Goal: Task Accomplishment & Management: Manage account settings

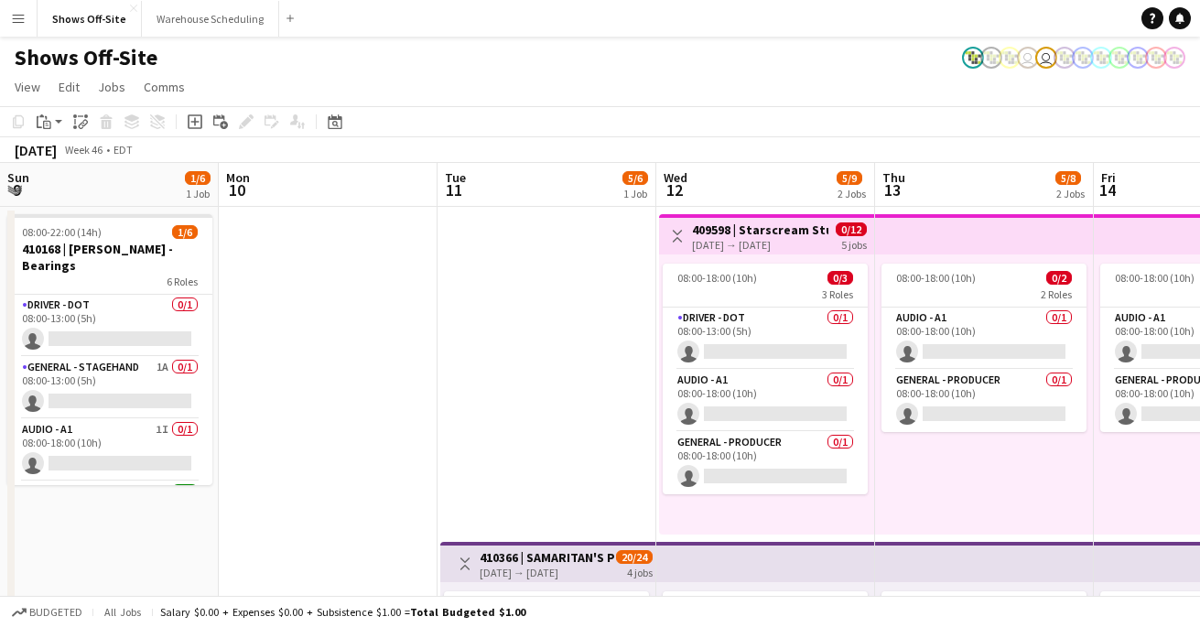
scroll to position [0, 497]
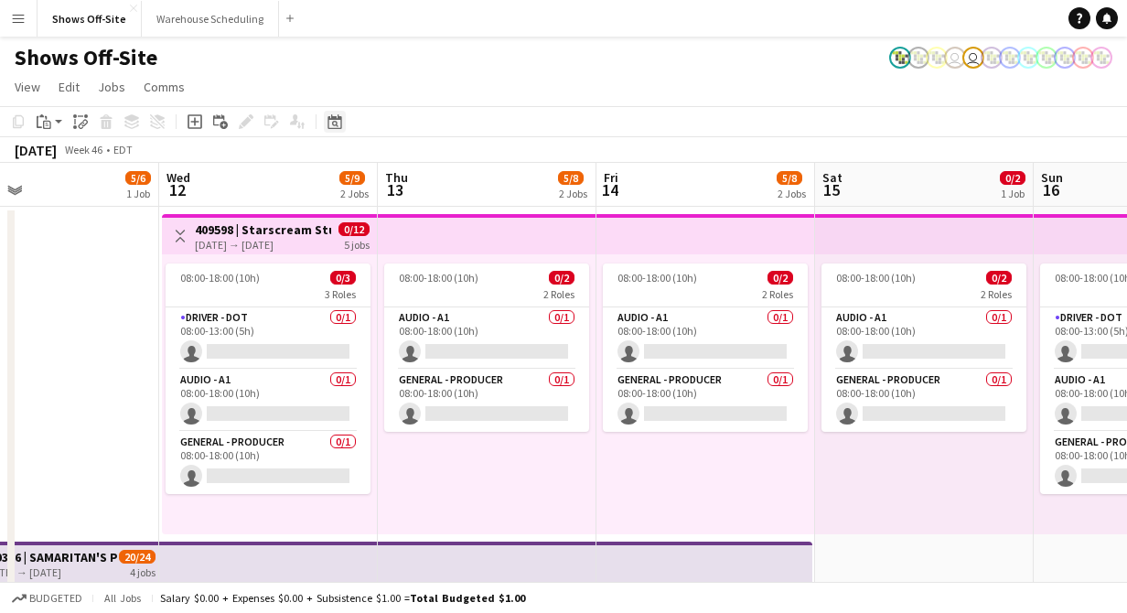
click at [330, 118] on icon "Date picker" at bounding box center [335, 121] width 15 height 15
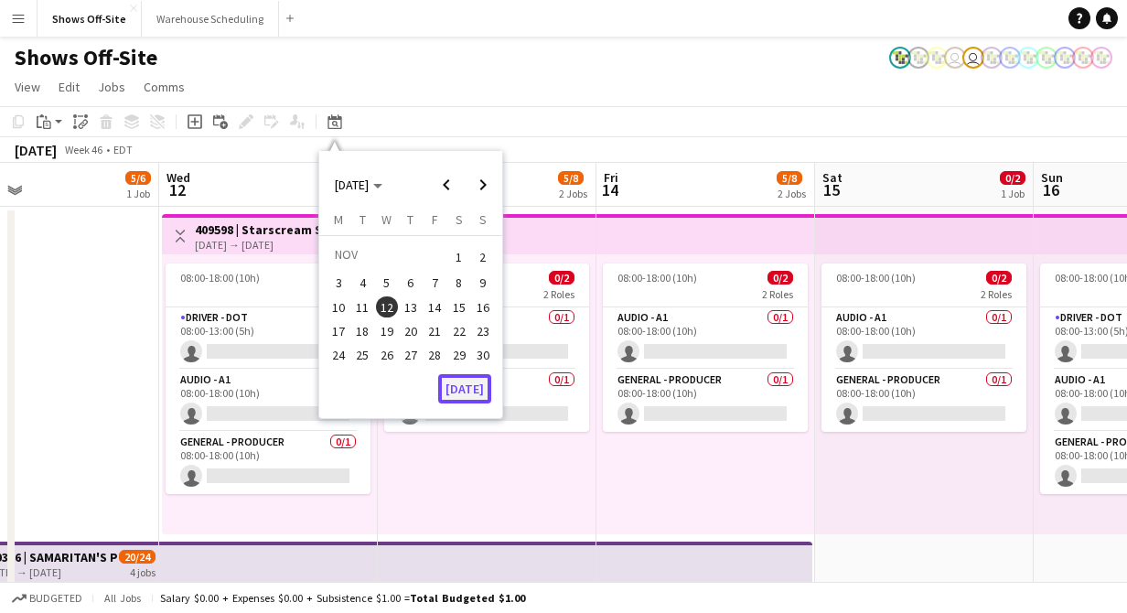
click at [452, 398] on button "[DATE]" at bounding box center [464, 388] width 53 height 29
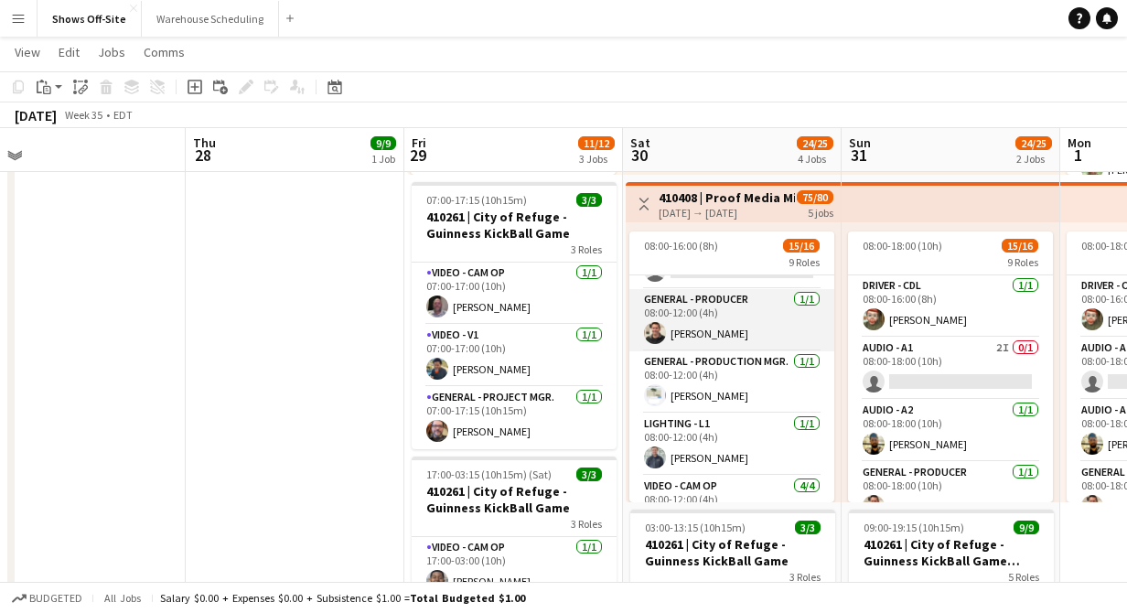
scroll to position [0, 0]
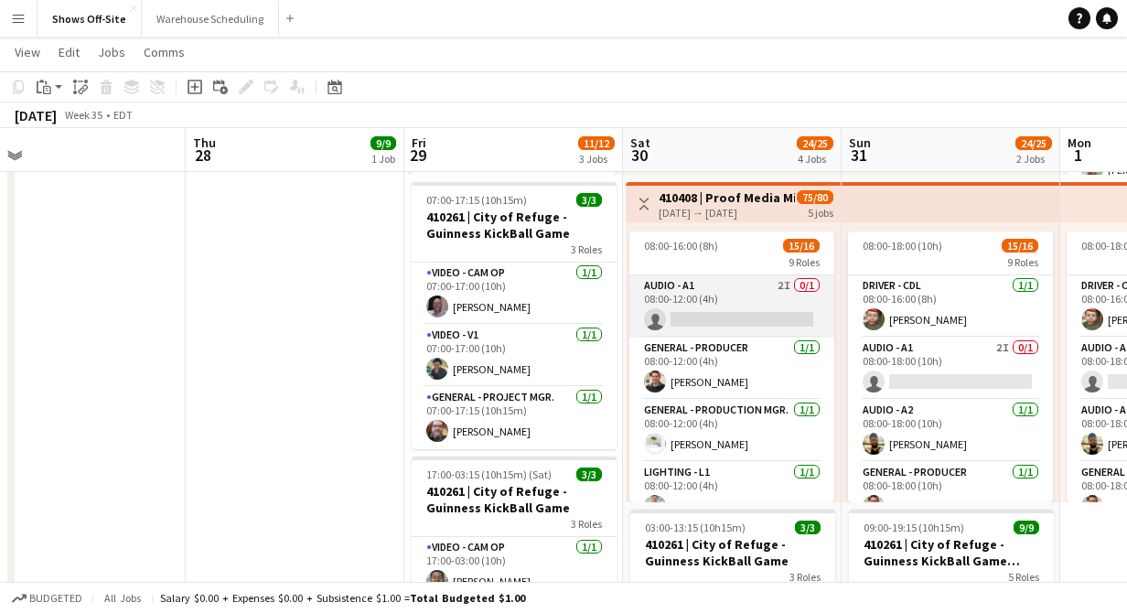
click at [666, 300] on app-card-role "Audio - A1 2I 0/1 08:00-12:00 (4h) single-neutral-actions" at bounding box center [732, 306] width 205 height 62
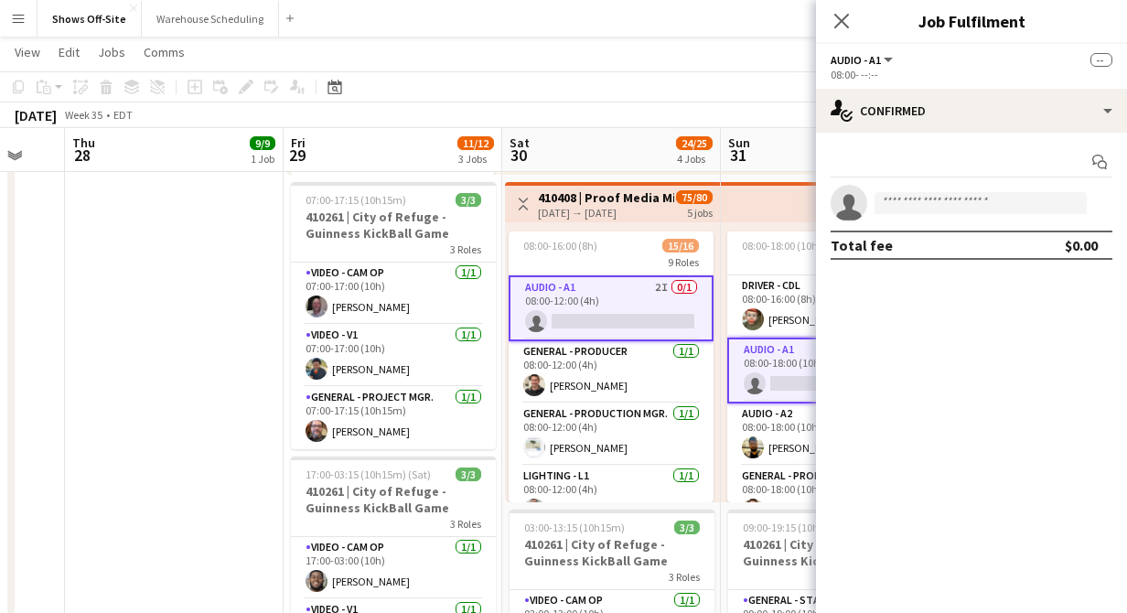
scroll to position [0, 737]
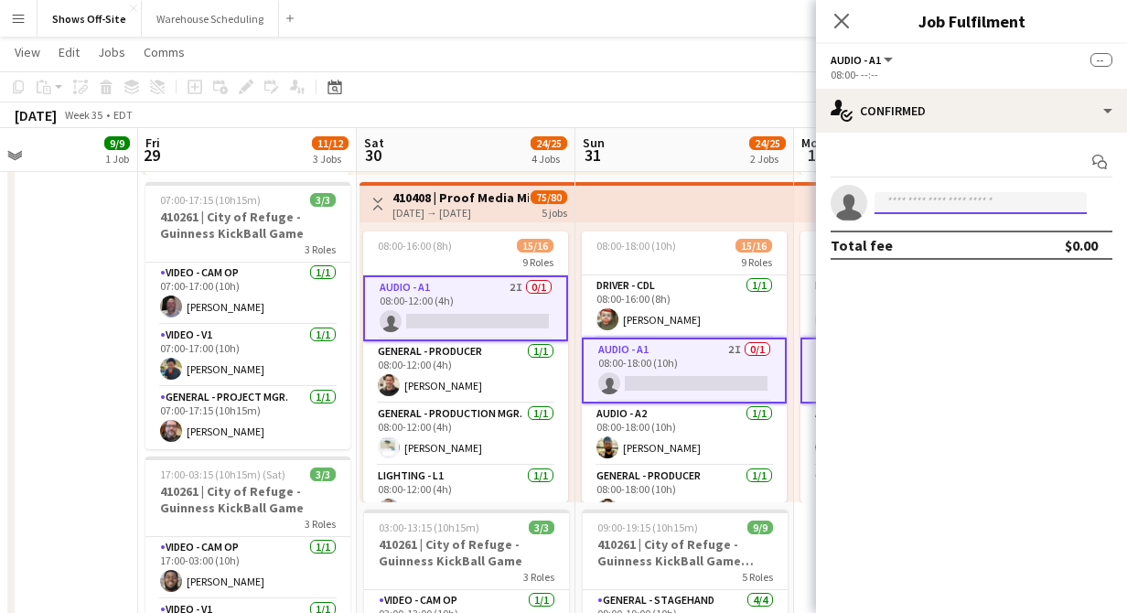
click at [977, 205] on input at bounding box center [981, 203] width 212 height 22
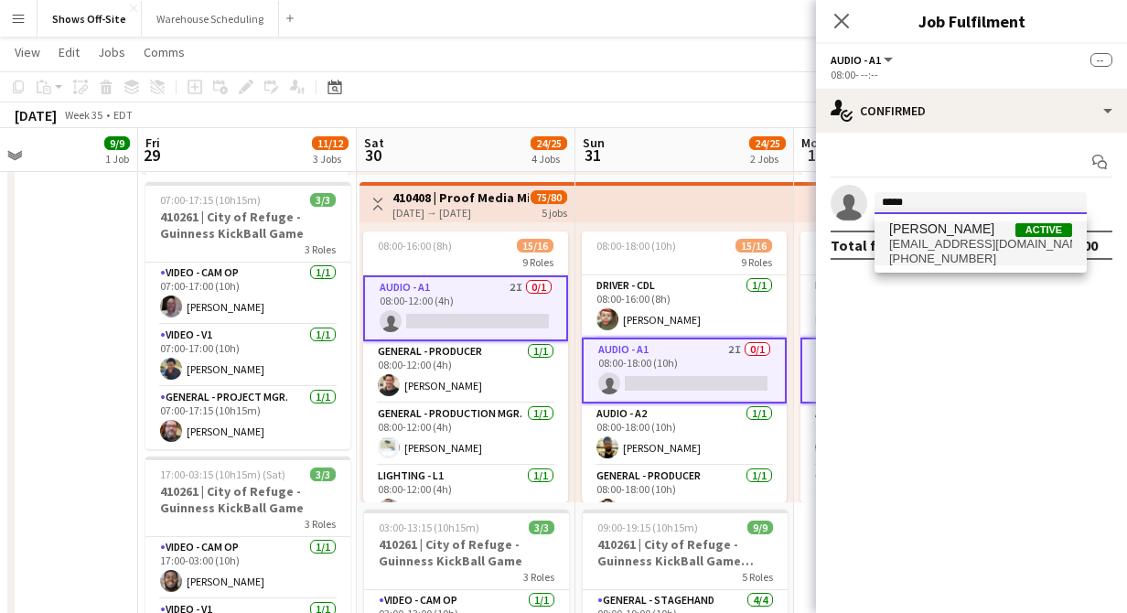
type input "*****"
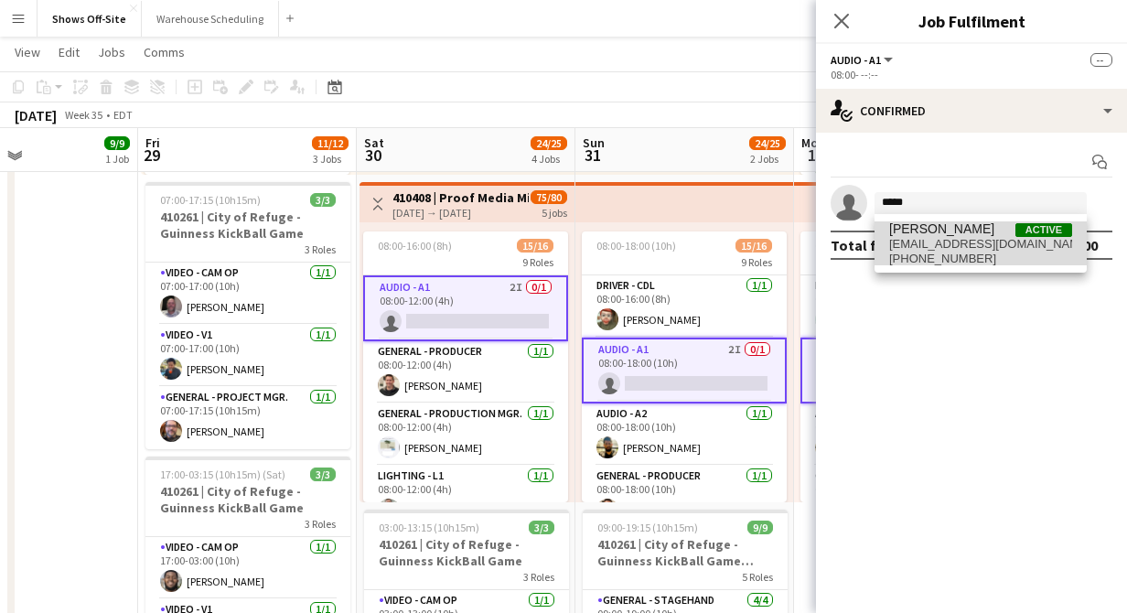
click at [934, 253] on span "+14044314909" at bounding box center [980, 259] width 183 height 15
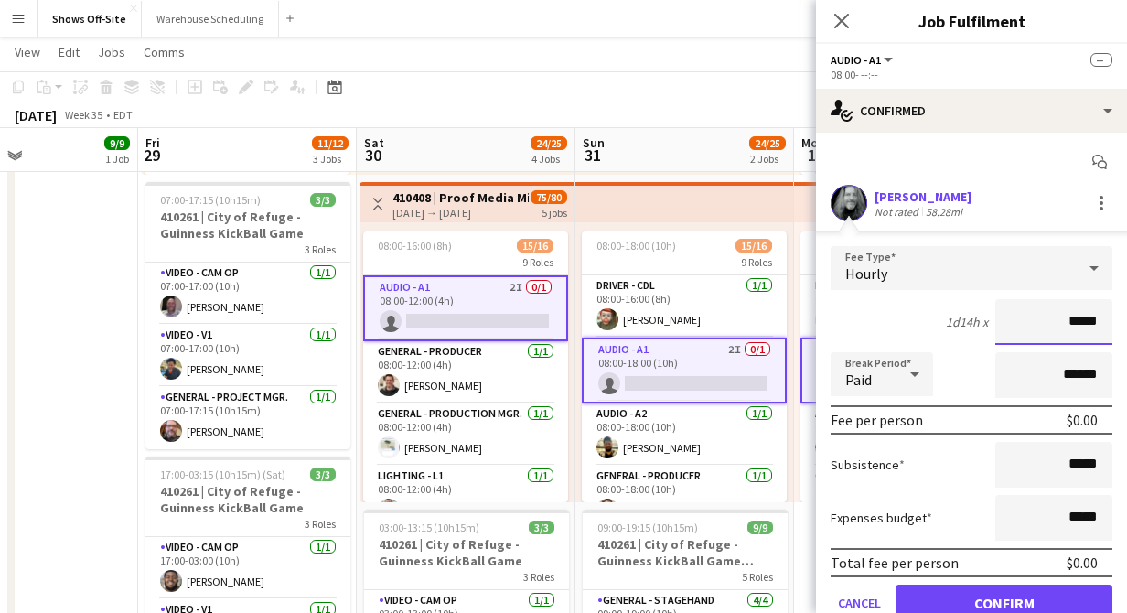
scroll to position [77, 0]
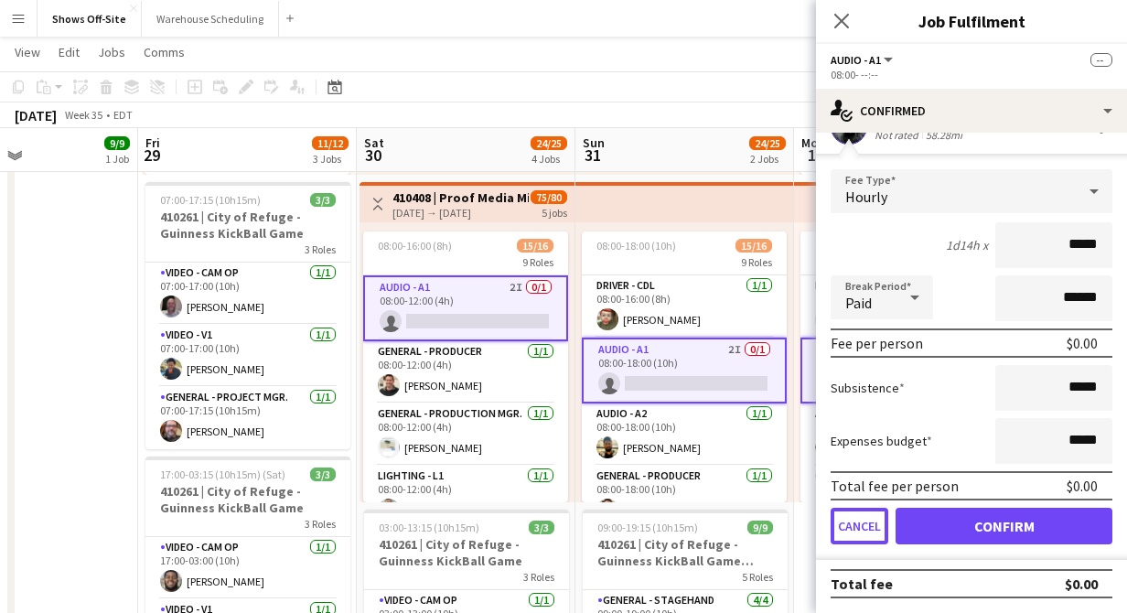
click at [867, 530] on button "Cancel" at bounding box center [860, 526] width 58 height 37
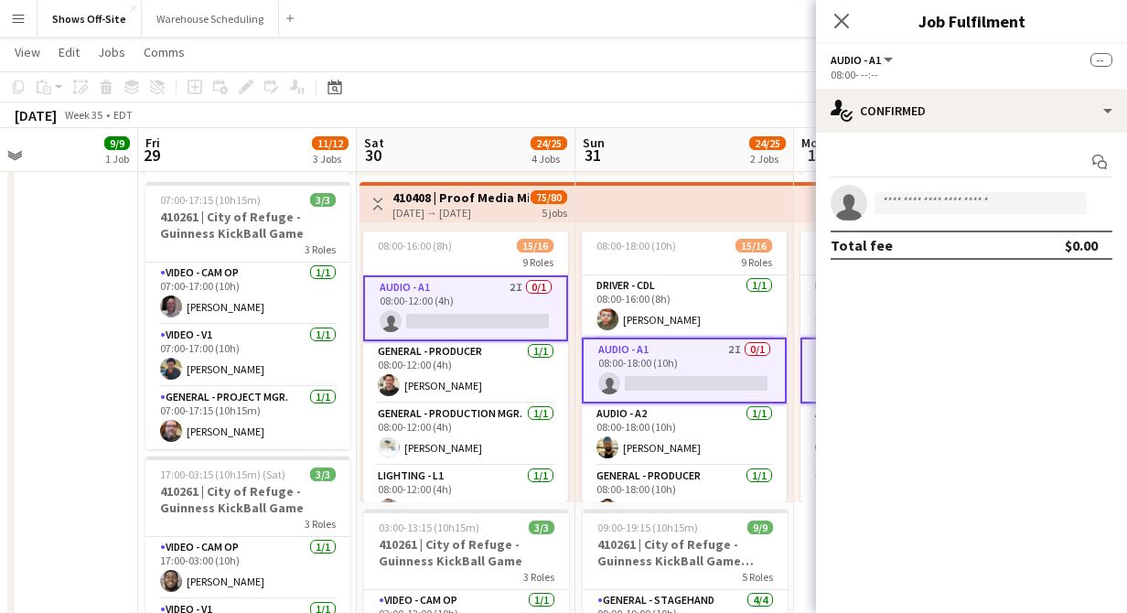
scroll to position [0, 0]
click at [338, 94] on div "Date picker" at bounding box center [335, 87] width 22 height 22
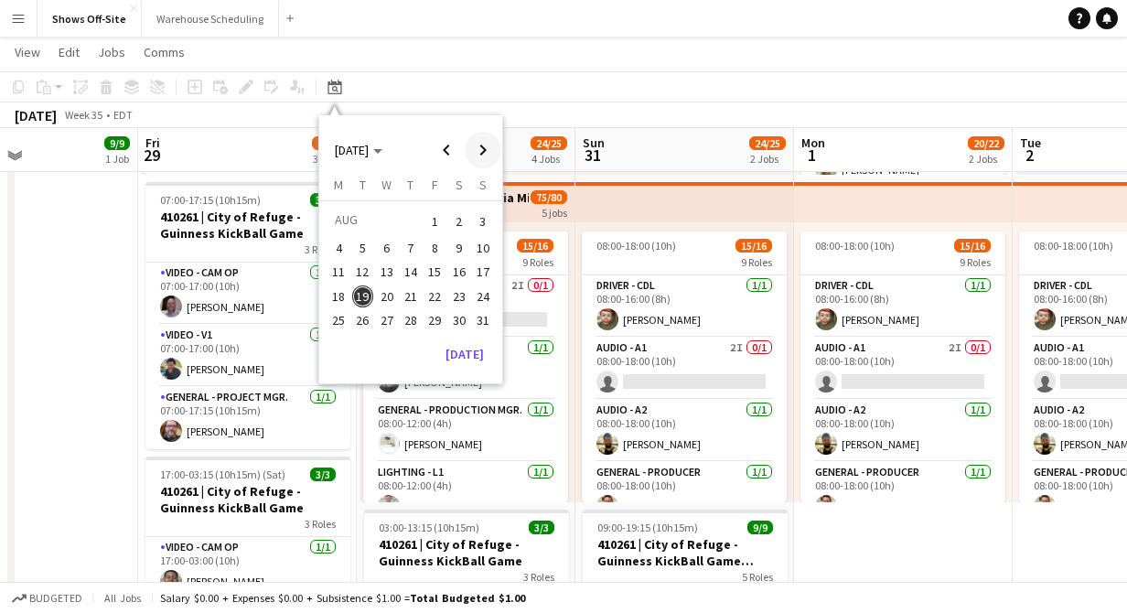
click at [487, 152] on span "Next month" at bounding box center [483, 150] width 37 height 37
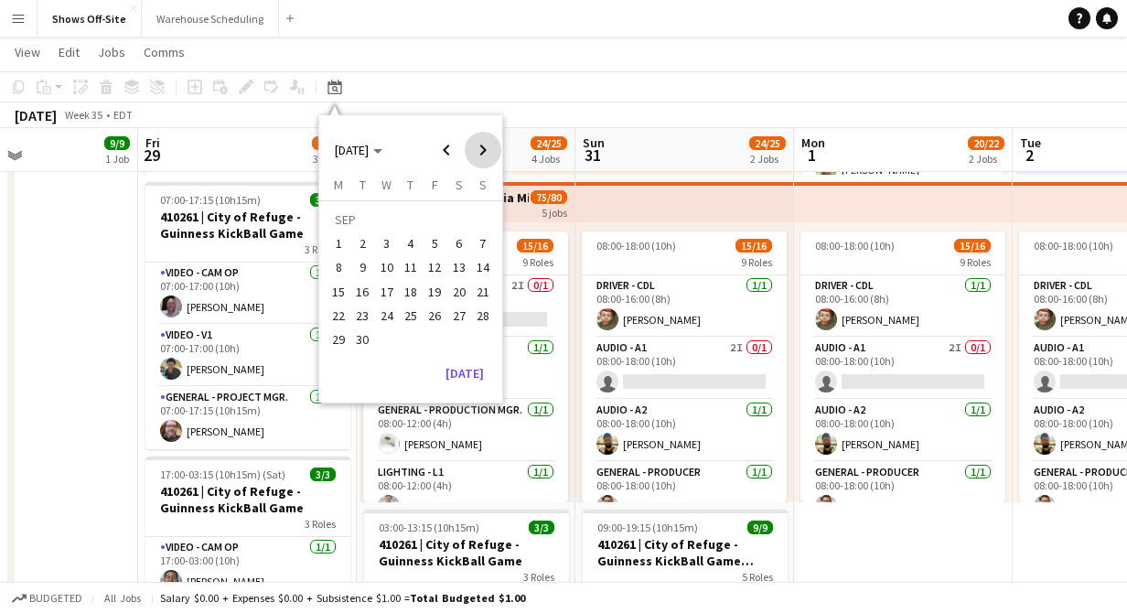
click at [487, 152] on span "Next month" at bounding box center [483, 150] width 37 height 37
click at [451, 151] on span "Previous month" at bounding box center [446, 150] width 37 height 37
click at [454, 283] on span "20" at bounding box center [459, 292] width 22 height 22
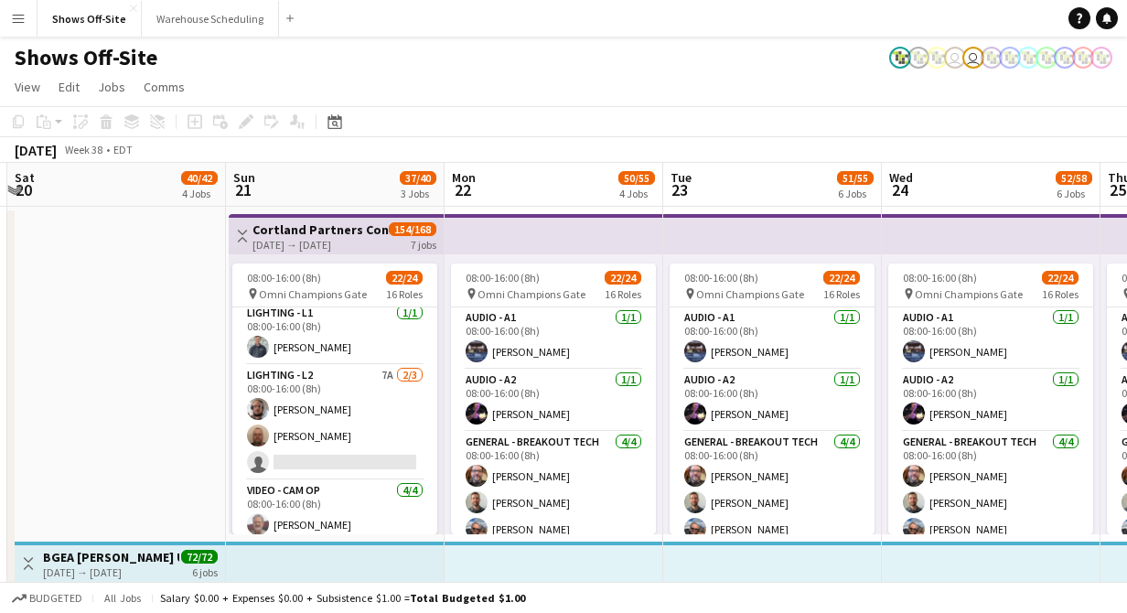
scroll to position [523, 0]
click at [332, 119] on icon at bounding box center [335, 121] width 14 height 15
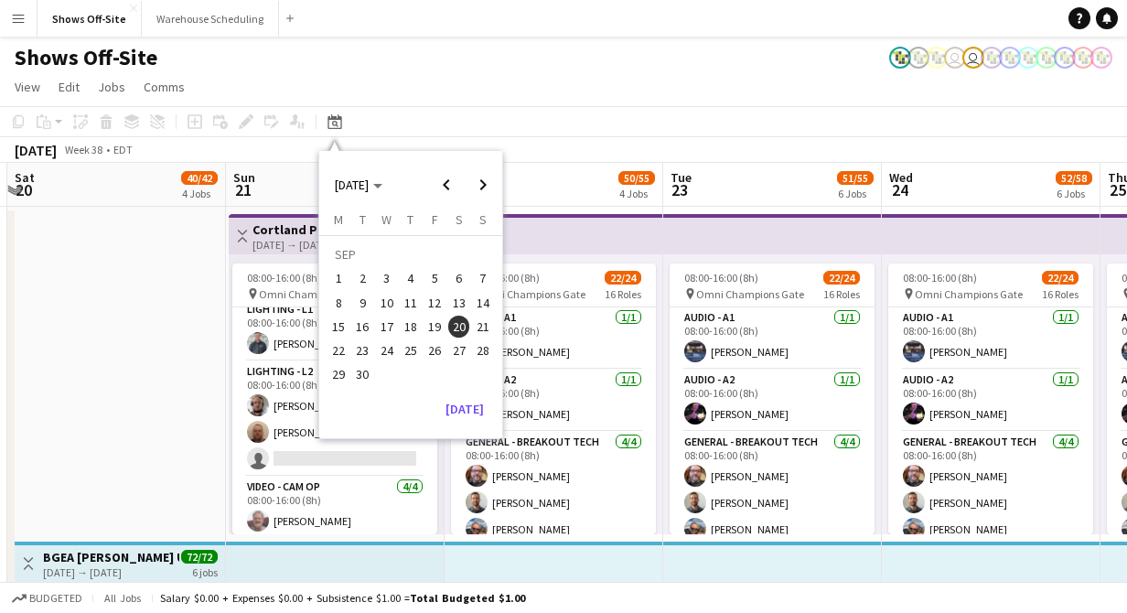
click at [353, 377] on span "30" at bounding box center [363, 375] width 22 height 22
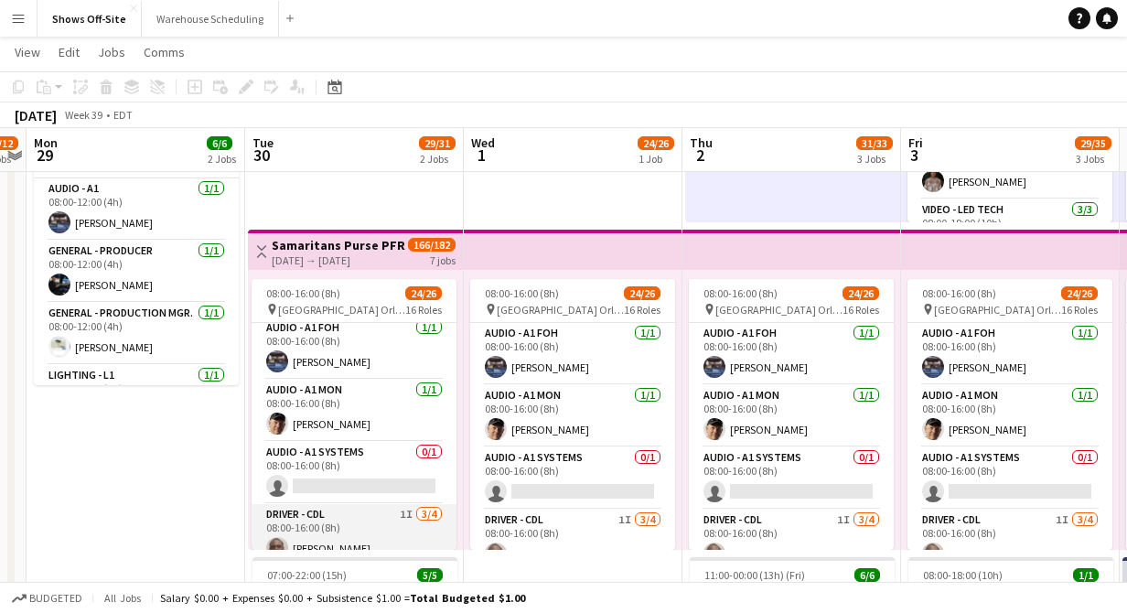
scroll to position [0, 0]
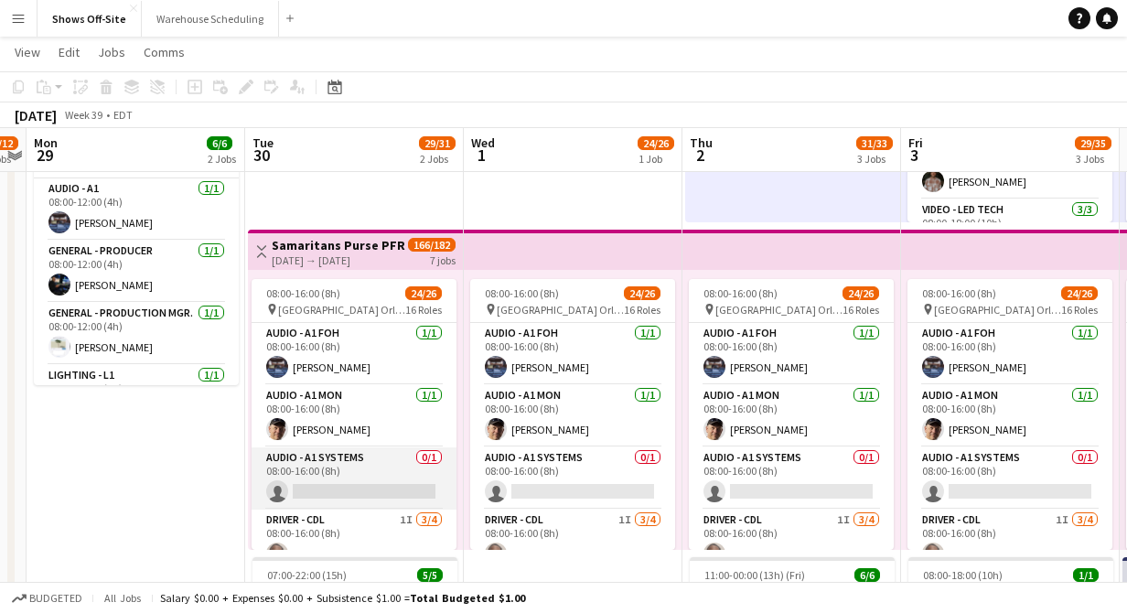
click at [351, 467] on app-card-role "Audio - A1 Systems 0/1 08:00-16:00 (8h) single-neutral-actions" at bounding box center [354, 478] width 205 height 62
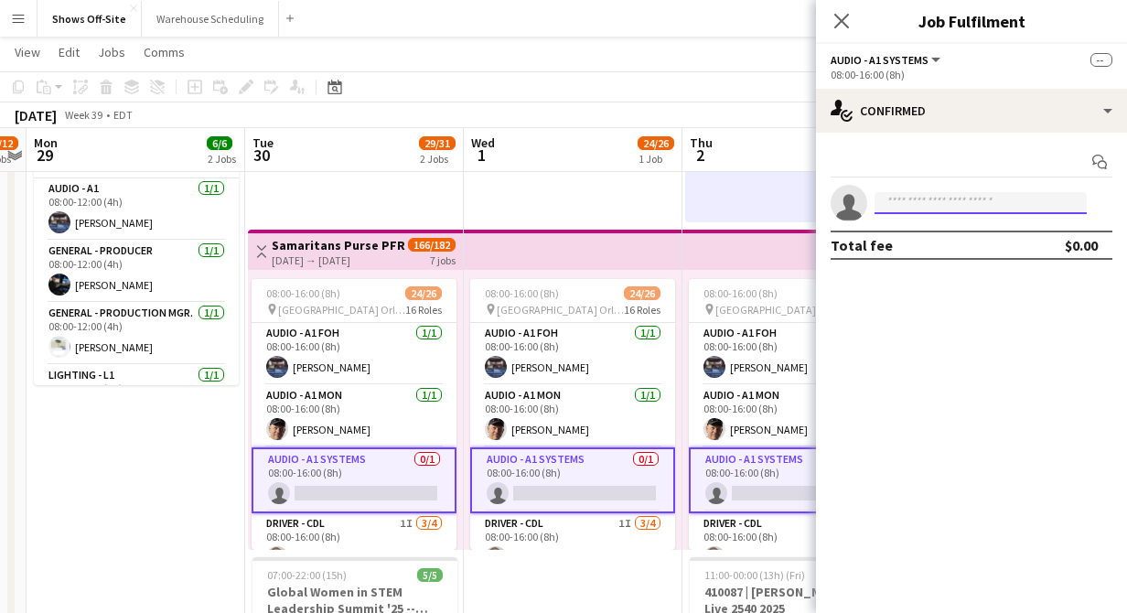
click at [959, 200] on input at bounding box center [981, 203] width 212 height 22
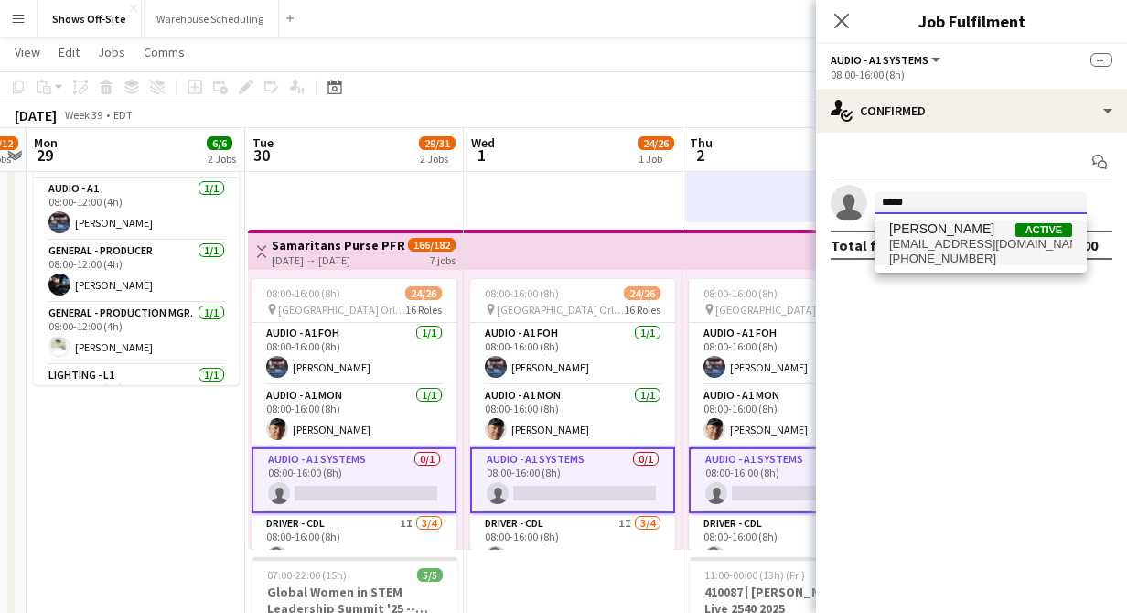
type input "*****"
click at [934, 246] on span "plus3db@gmail.com" at bounding box center [980, 244] width 183 height 15
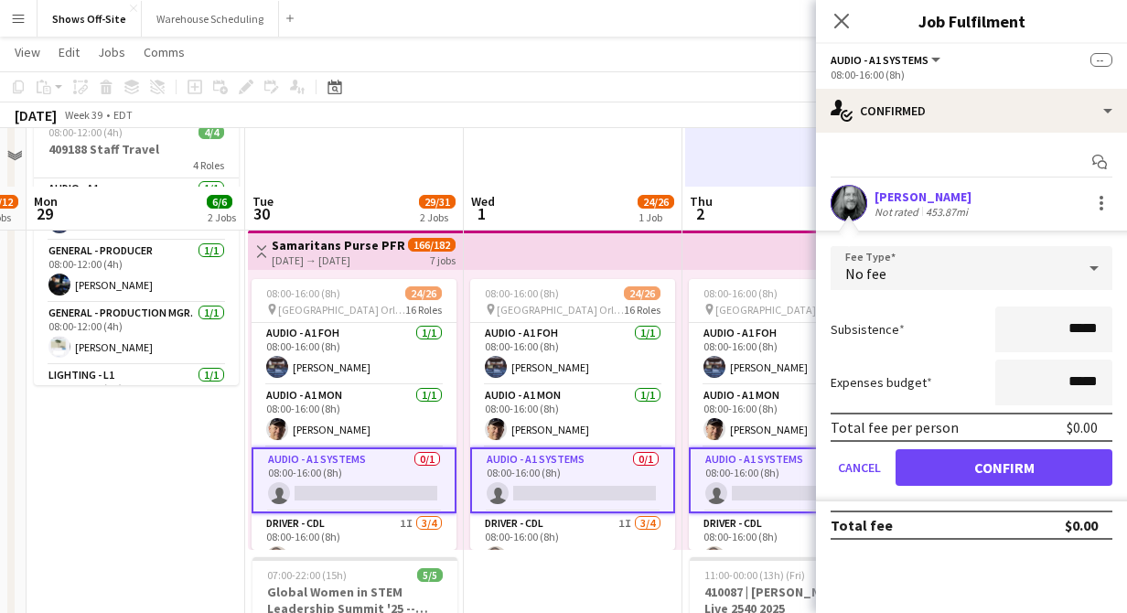
scroll to position [438, 0]
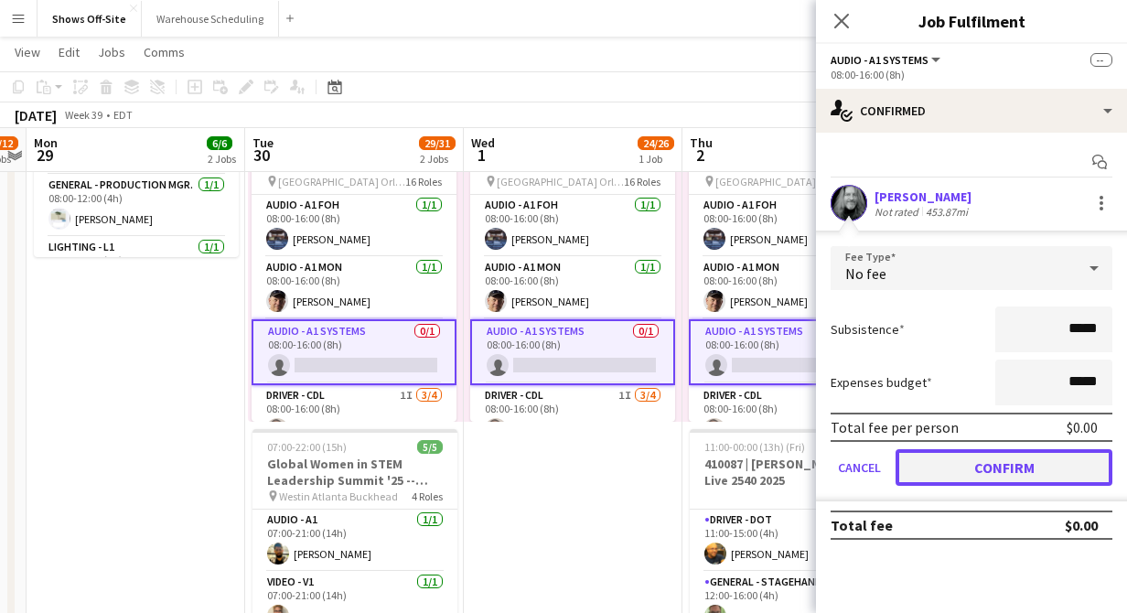
click at [1010, 473] on button "Confirm" at bounding box center [1004, 467] width 217 height 37
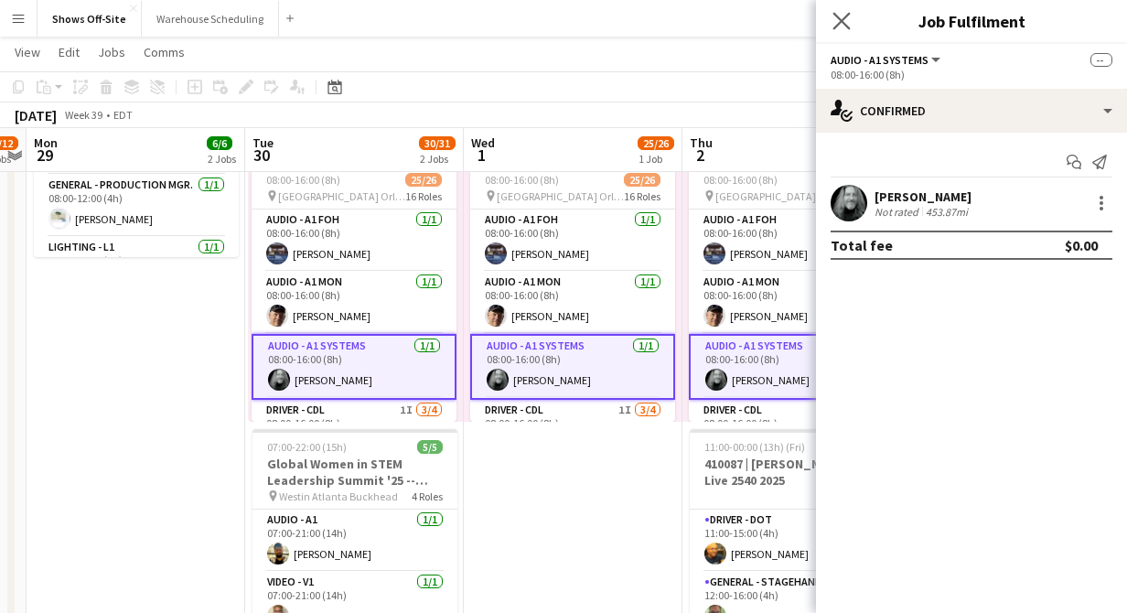
click at [838, 10] on app-icon "Close pop-in" at bounding box center [842, 21] width 27 height 27
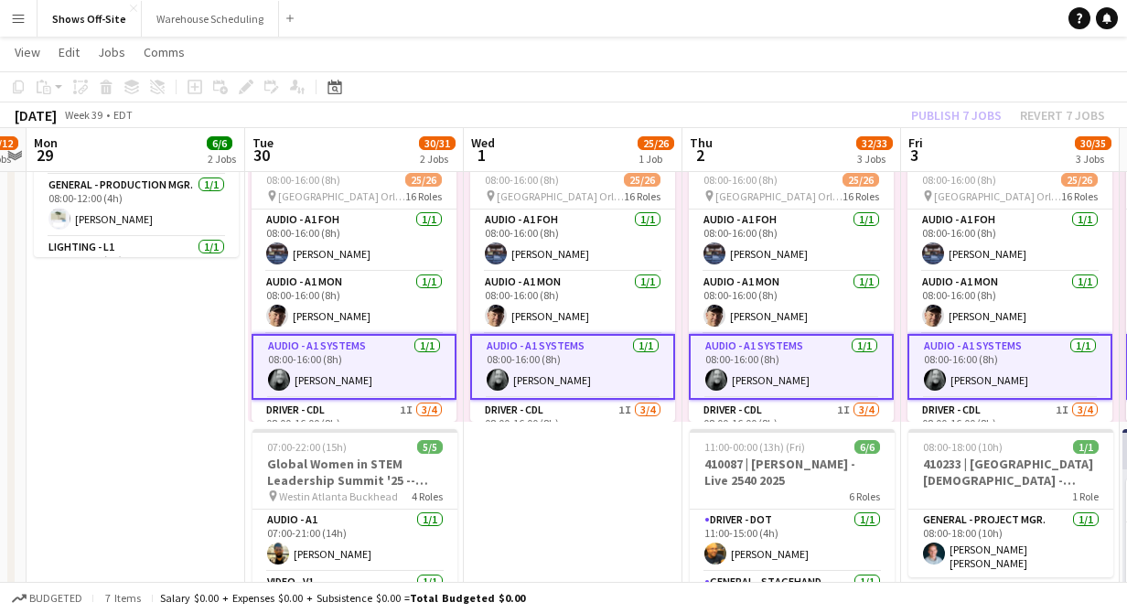
click at [958, 111] on div "Publish 7 jobs Revert 7 jobs" at bounding box center [1008, 115] width 238 height 24
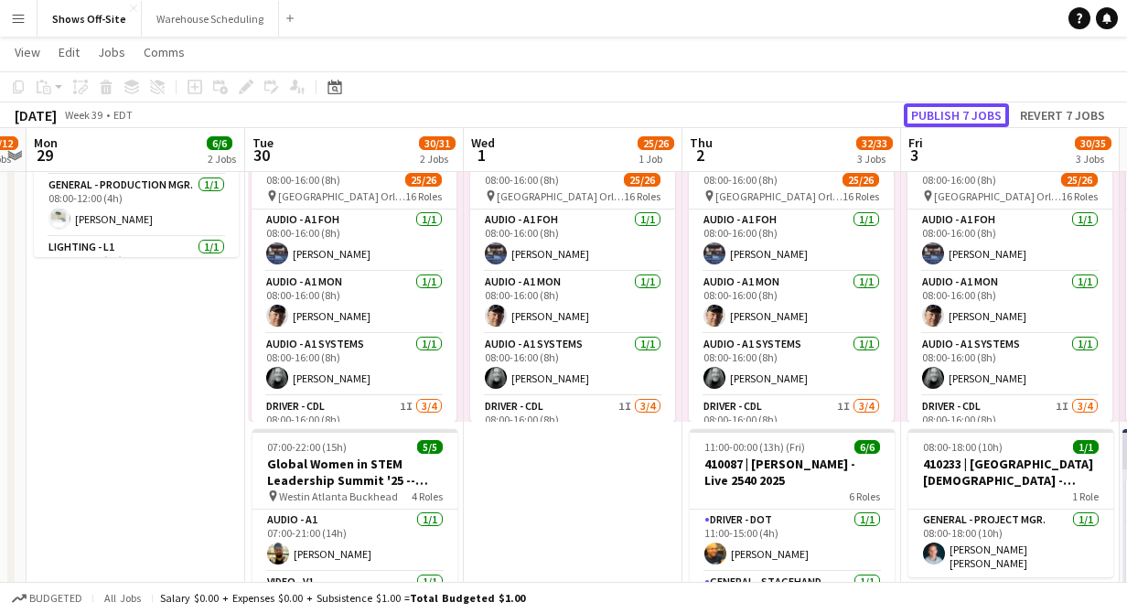
click at [958, 111] on button "Publish 7 jobs" at bounding box center [956, 115] width 105 height 24
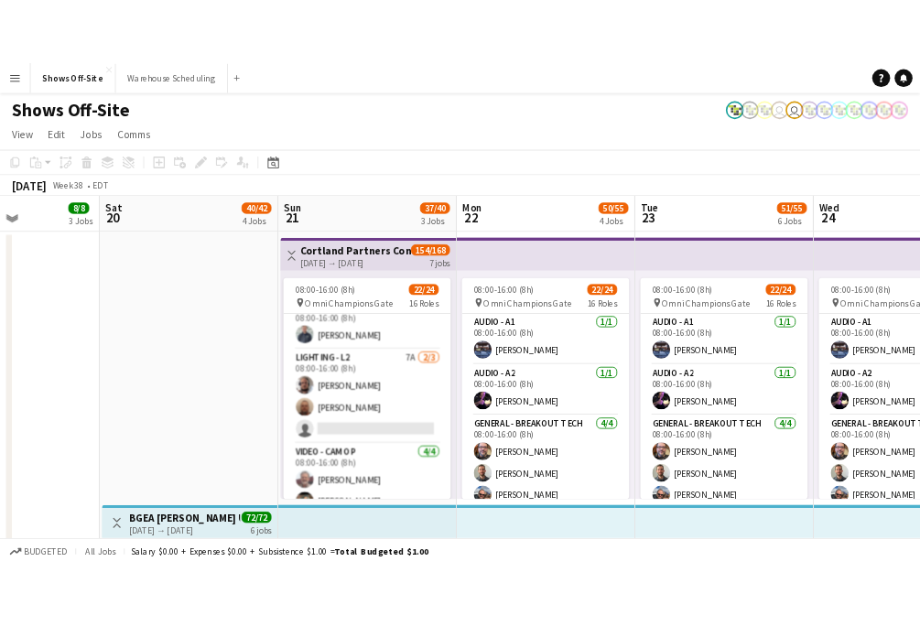
scroll to position [542, 0]
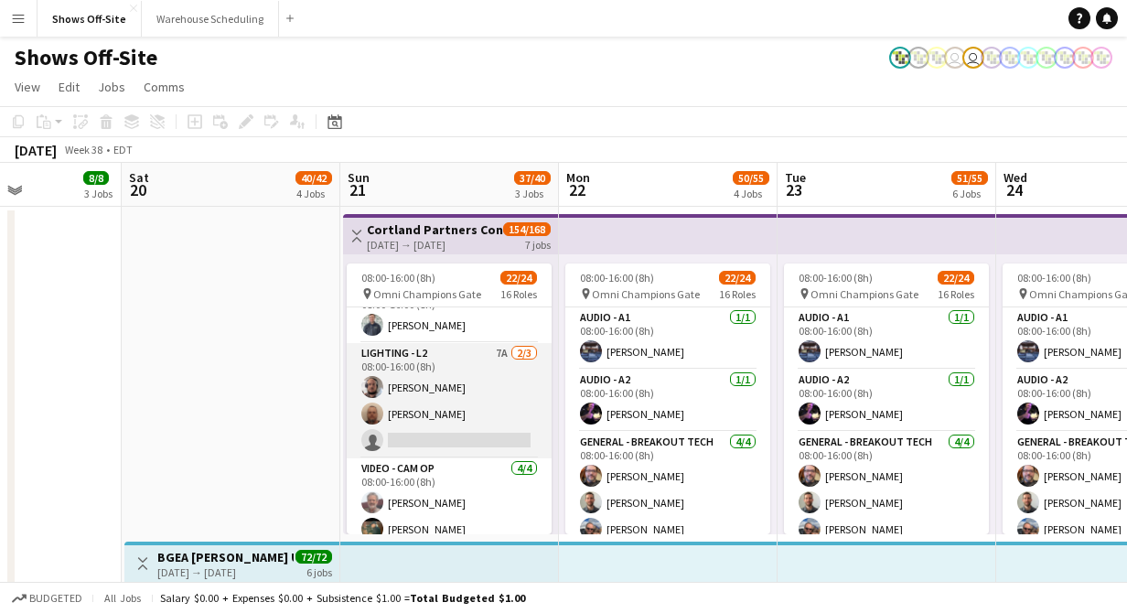
click at [485, 378] on app-card-role "Lighting - L2 7A 2/3 08:00-16:00 (8h) Dwight Kendall Jason Branham single-neutr…" at bounding box center [449, 400] width 205 height 115
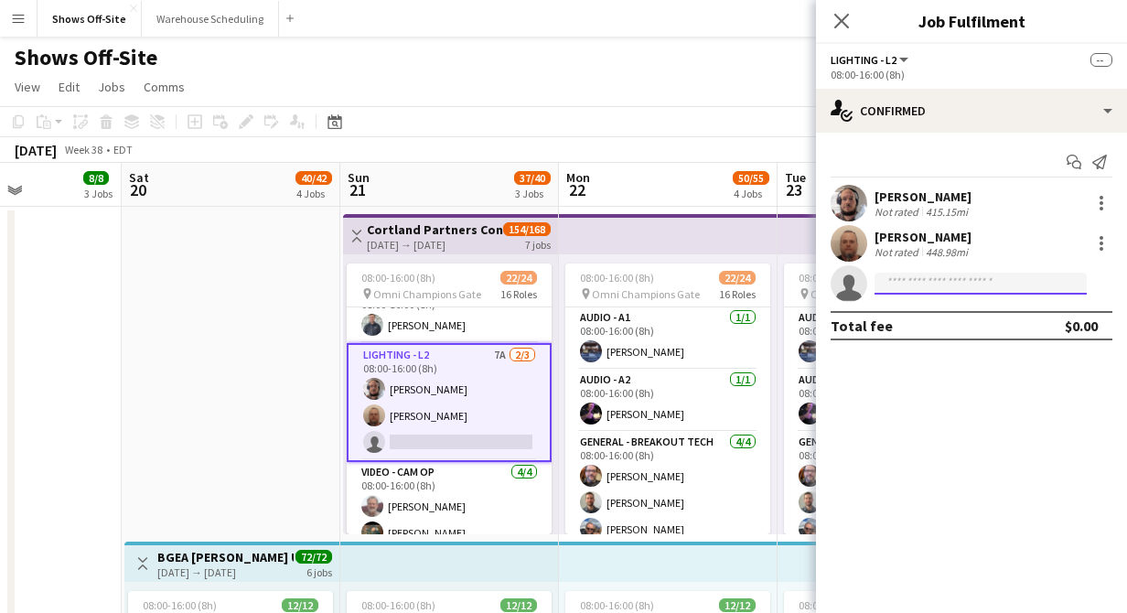
click at [932, 273] on input at bounding box center [981, 284] width 212 height 22
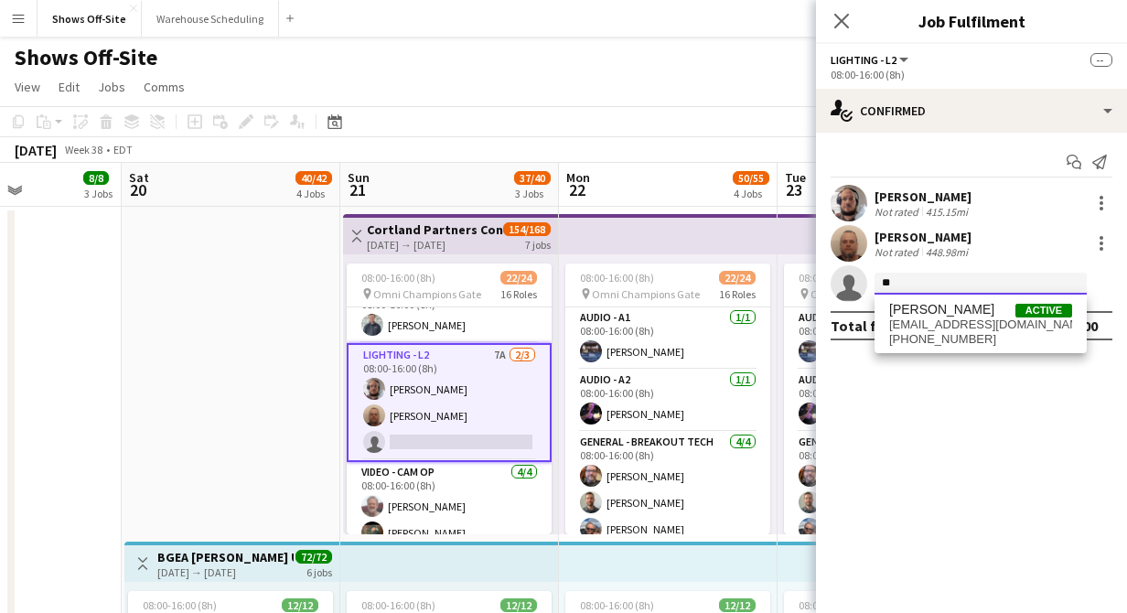
type input "*"
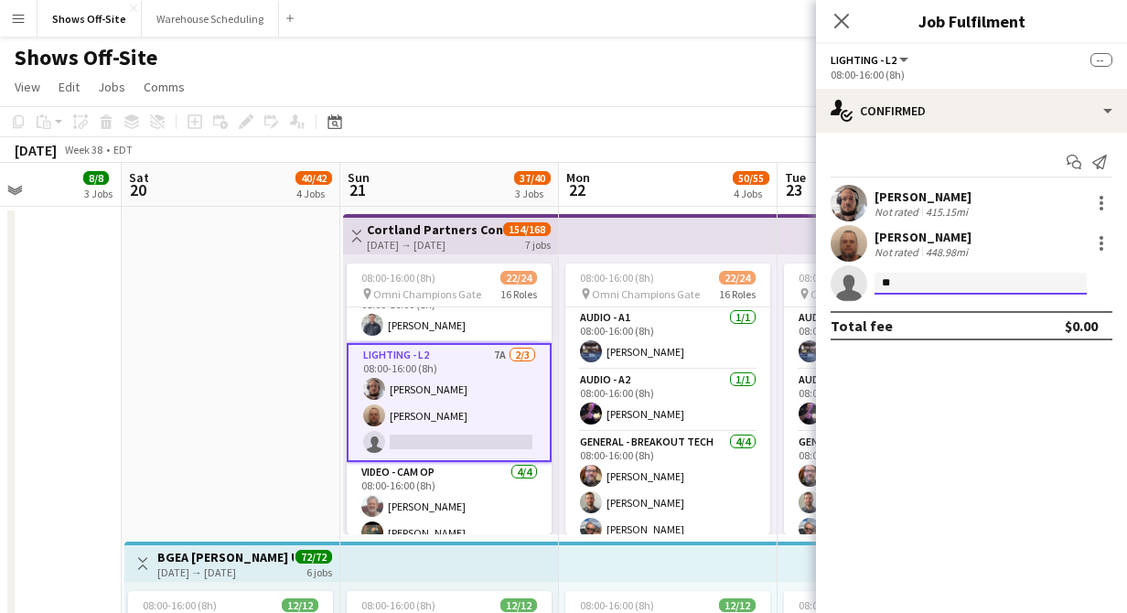
type input "*"
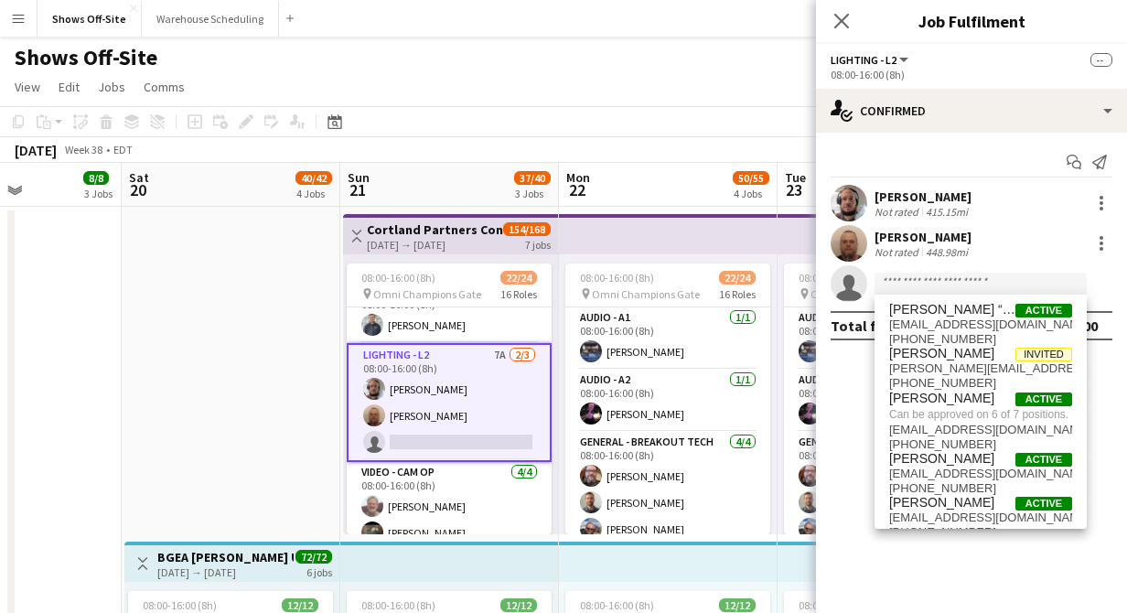
click at [843, 20] on icon at bounding box center [842, 21] width 15 height 15
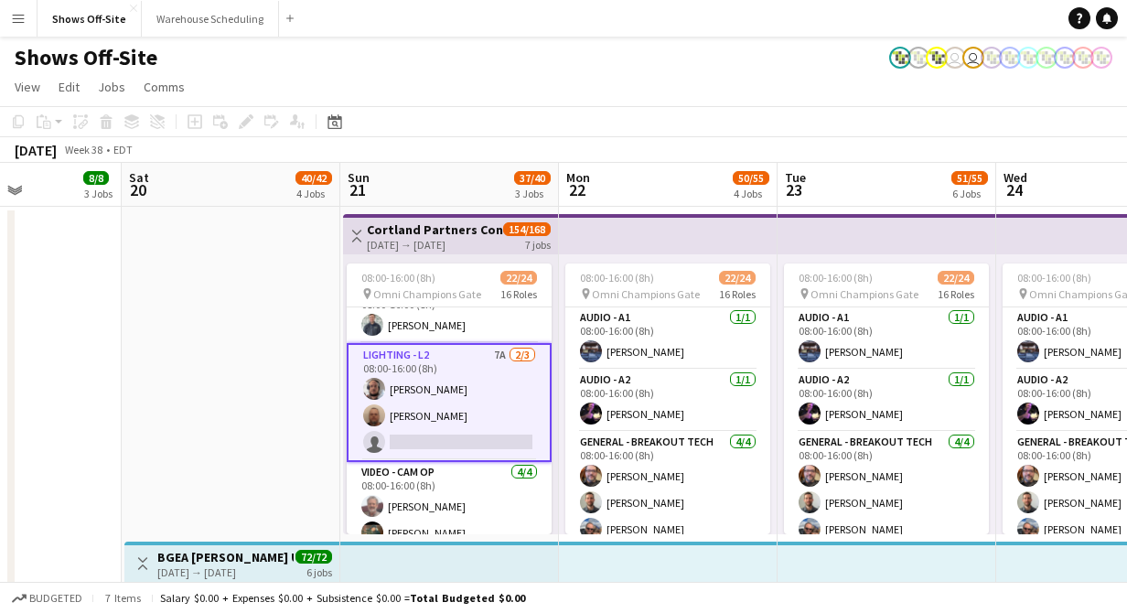
click at [690, 105] on app-page-menu "View Day view expanded Day view collapsed Month view Date picker Jump to today …" at bounding box center [563, 88] width 1127 height 35
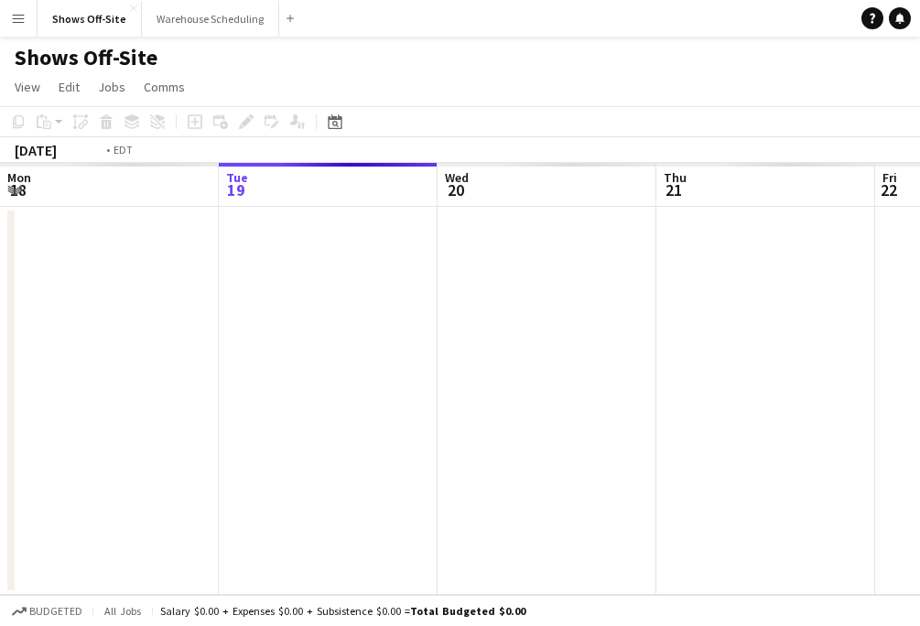
scroll to position [0, 630]
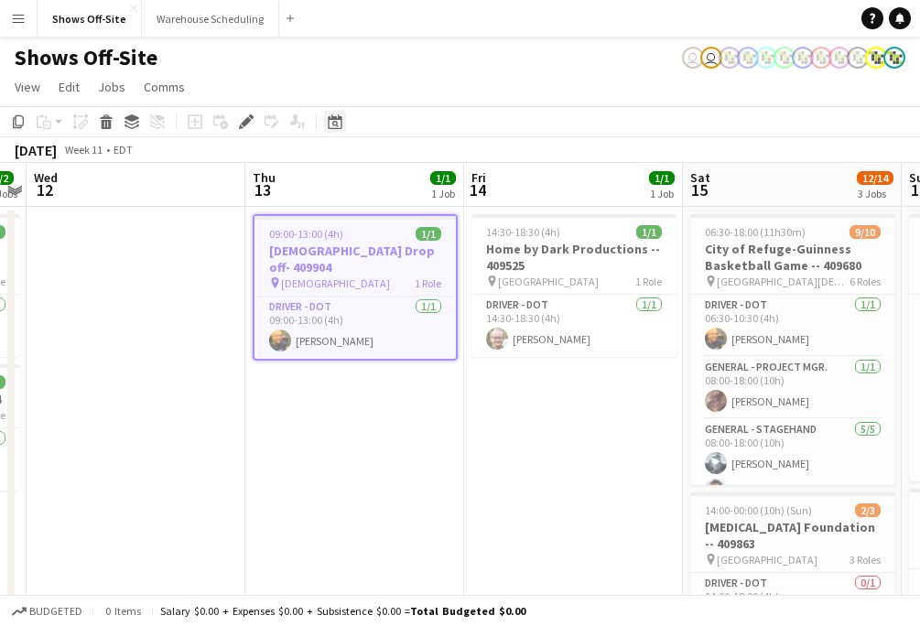
click at [334, 114] on icon "Date picker" at bounding box center [335, 121] width 15 height 15
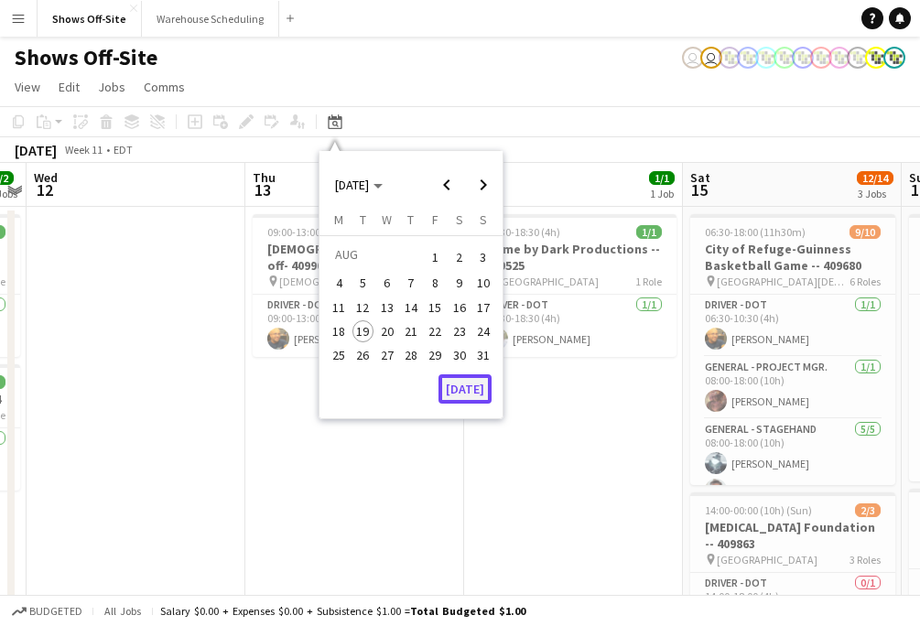
click at [456, 380] on button "[DATE]" at bounding box center [464, 388] width 53 height 29
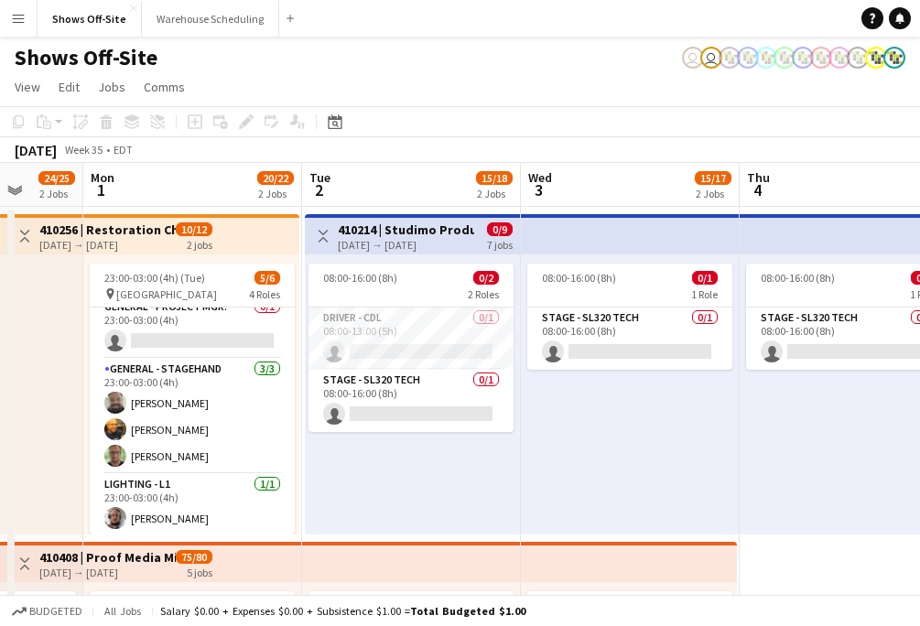
scroll to position [0, 0]
